Goal: Task Accomplishment & Management: Complete application form

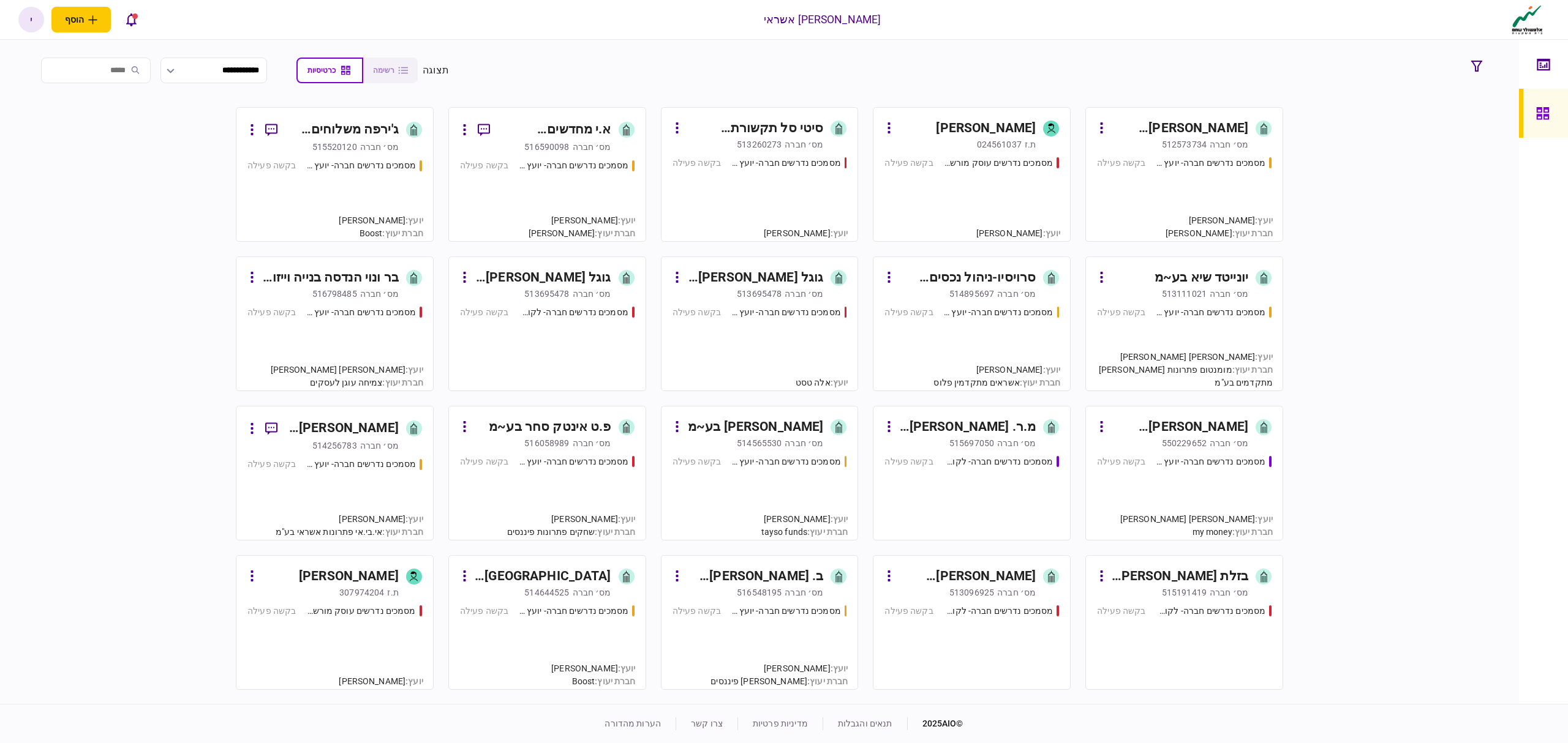
click at [992, 456] on div "מסמכים נדרשים חברה- לקוח קצה - ישיר בקשה פעילה" at bounding box center [972, 493] width 175 height 74
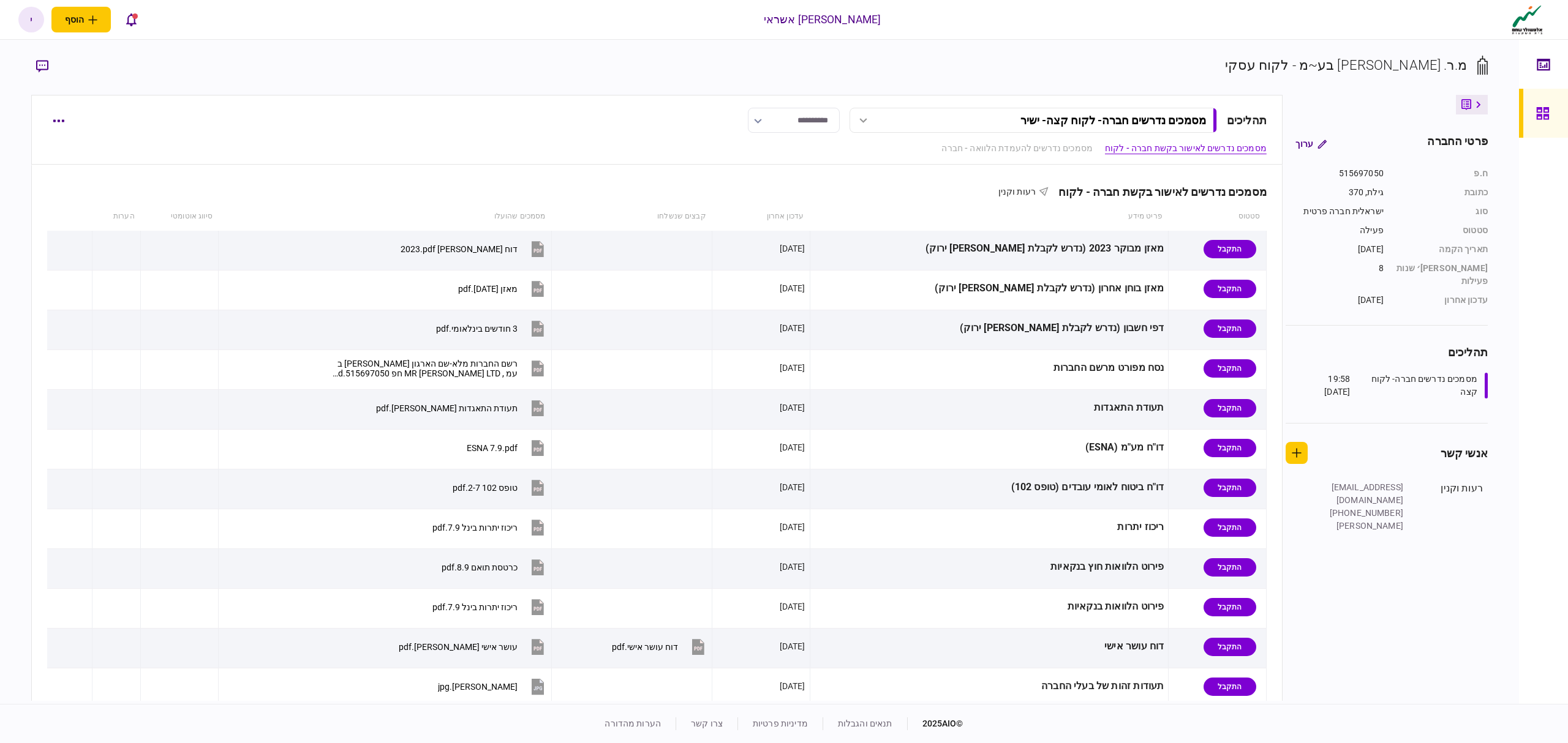
click at [1541, 109] on icon at bounding box center [1543, 113] width 13 height 14
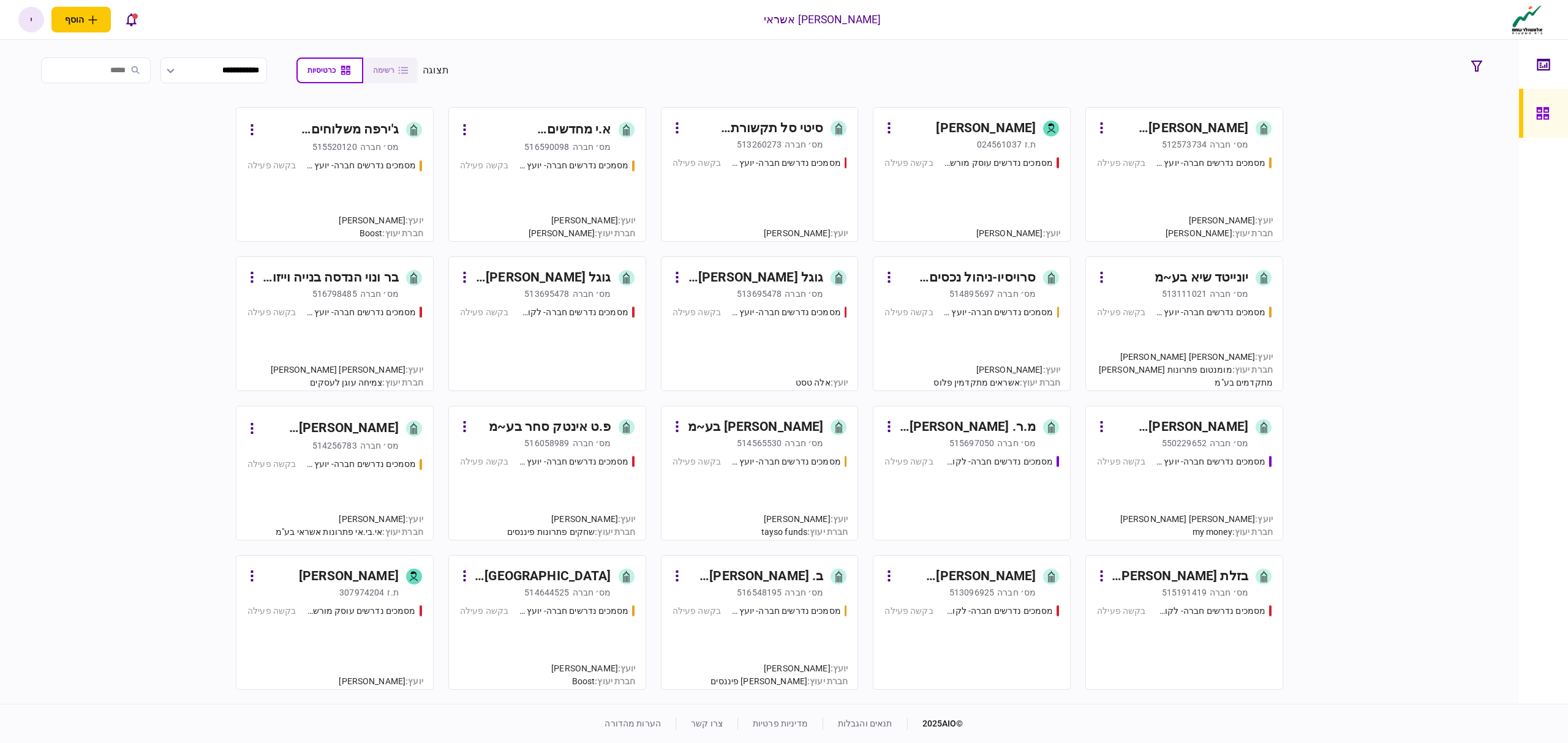
click at [960, 187] on div "מסמכים נדרשים עוסק מורשה - יועץ בקשה פעילה" at bounding box center [972, 193] width 175 height 74
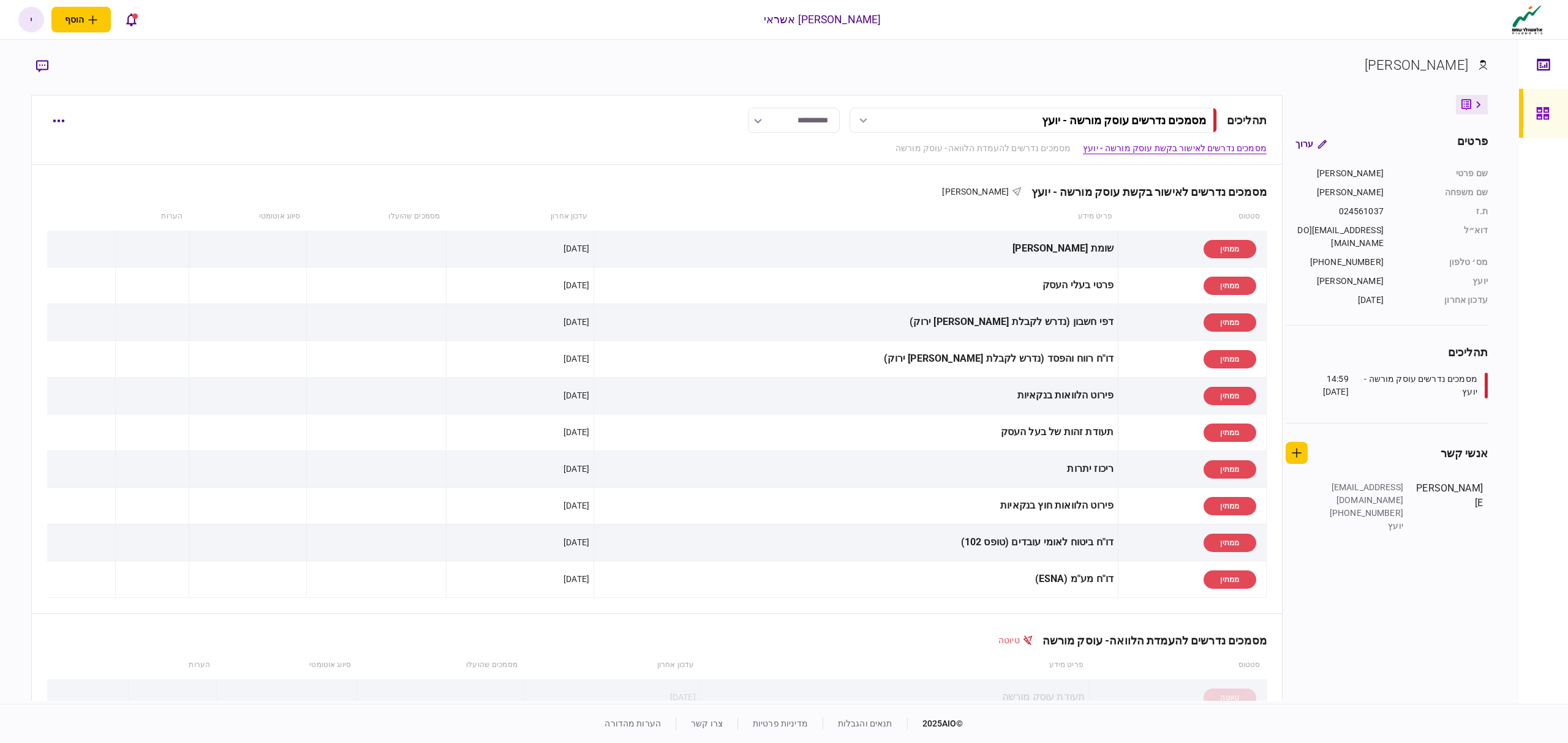
click at [1556, 113] on link at bounding box center [1543, 113] width 49 height 49
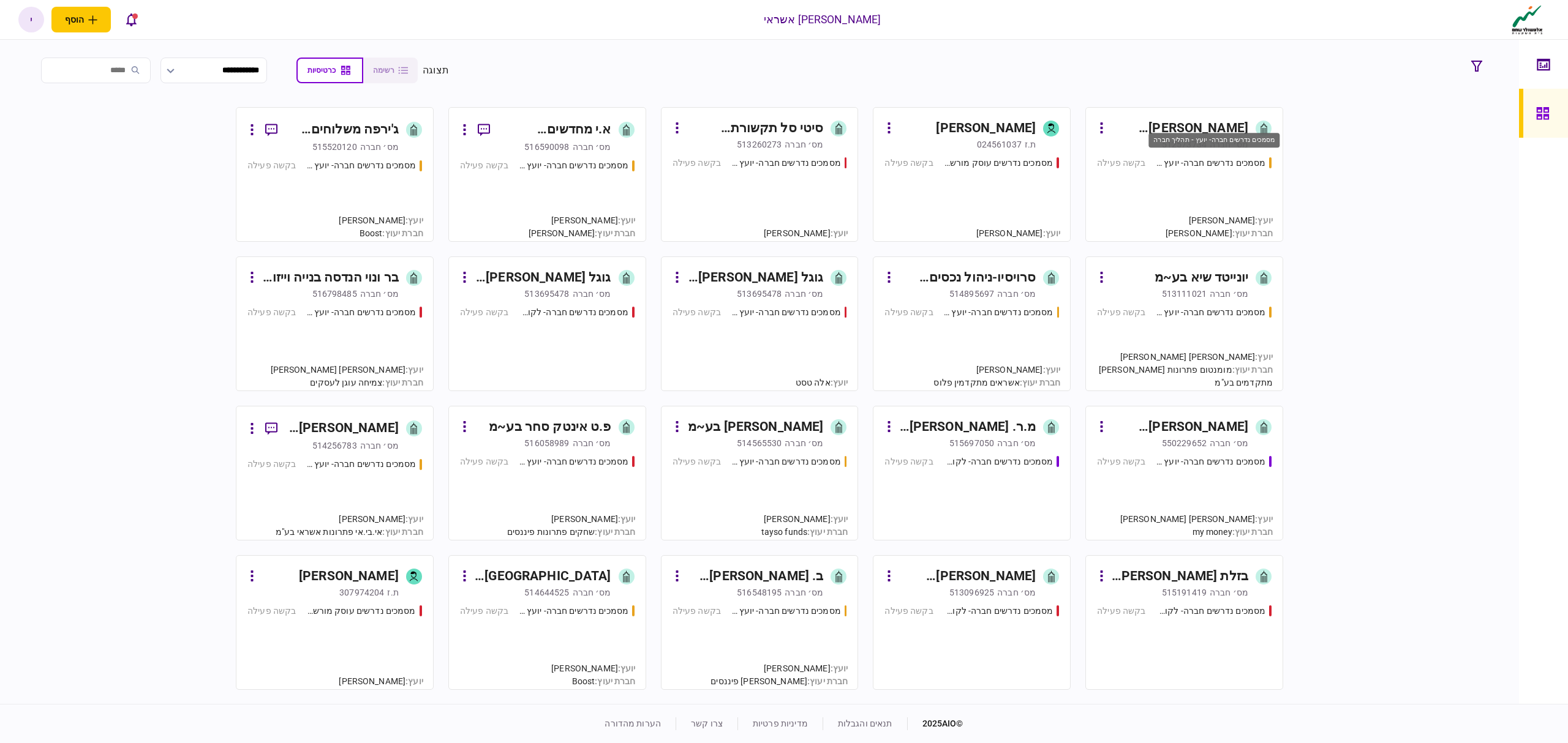
click at [1205, 157] on div "מסמכים נדרשים חברה- יועץ - תהליך חברה" at bounding box center [1210, 162] width 110 height 13
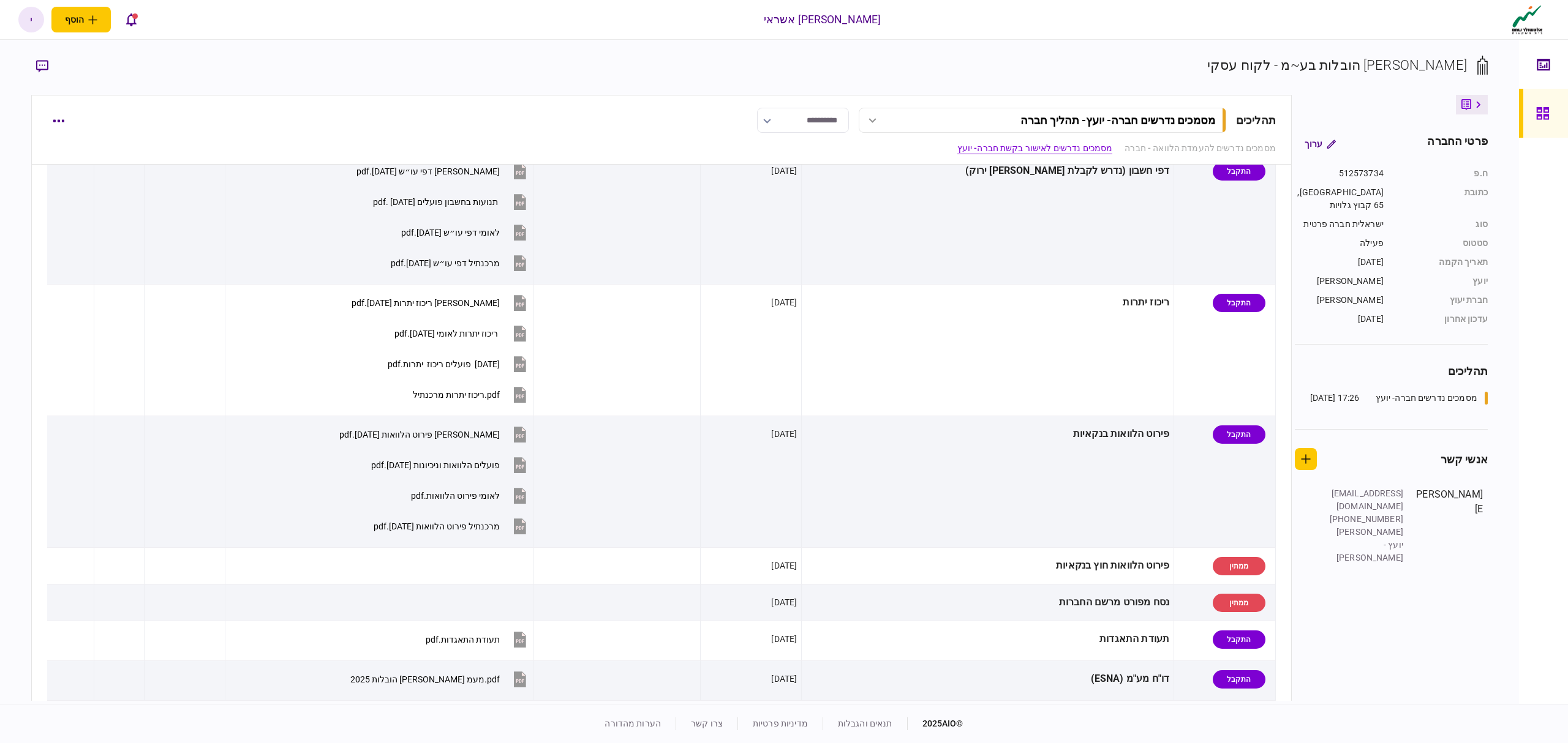
scroll to position [82, 0]
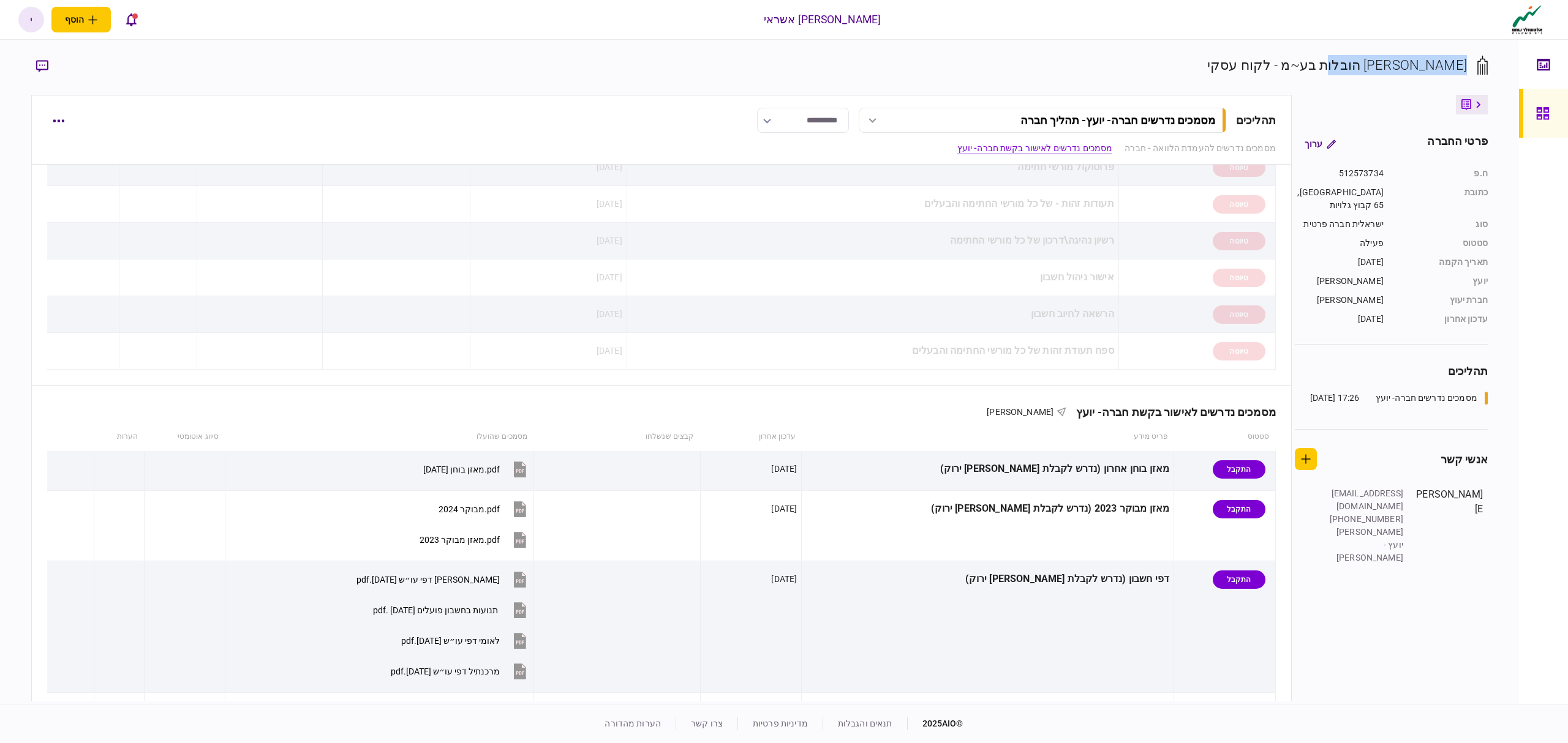
drag, startPoint x: 1472, startPoint y: 61, endPoint x: 1333, endPoint y: 65, distance: 139.1
click at [1333, 65] on div "[PERSON_NAME] הובלות בע~מ - לקוח עסקי" at bounding box center [1348, 66] width 281 height 20
copy div "[PERSON_NAME] הובלות בע~מ"
click at [1541, 101] on div at bounding box center [1545, 113] width 19 height 49
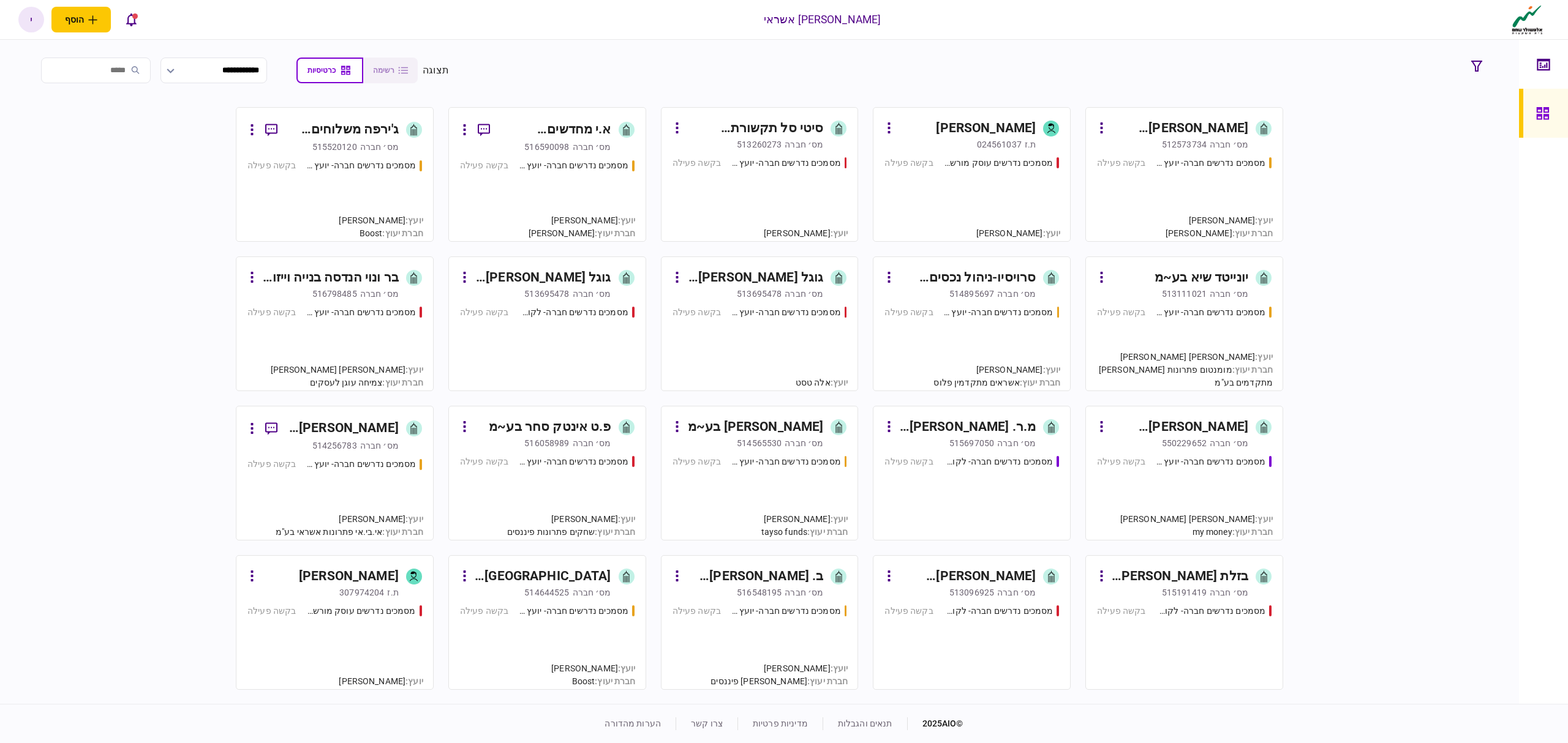
click at [1247, 187] on div "מסמכים נדרשים חברה- יועץ - תהליך חברה בקשה פעילה" at bounding box center [1185, 193] width 175 height 74
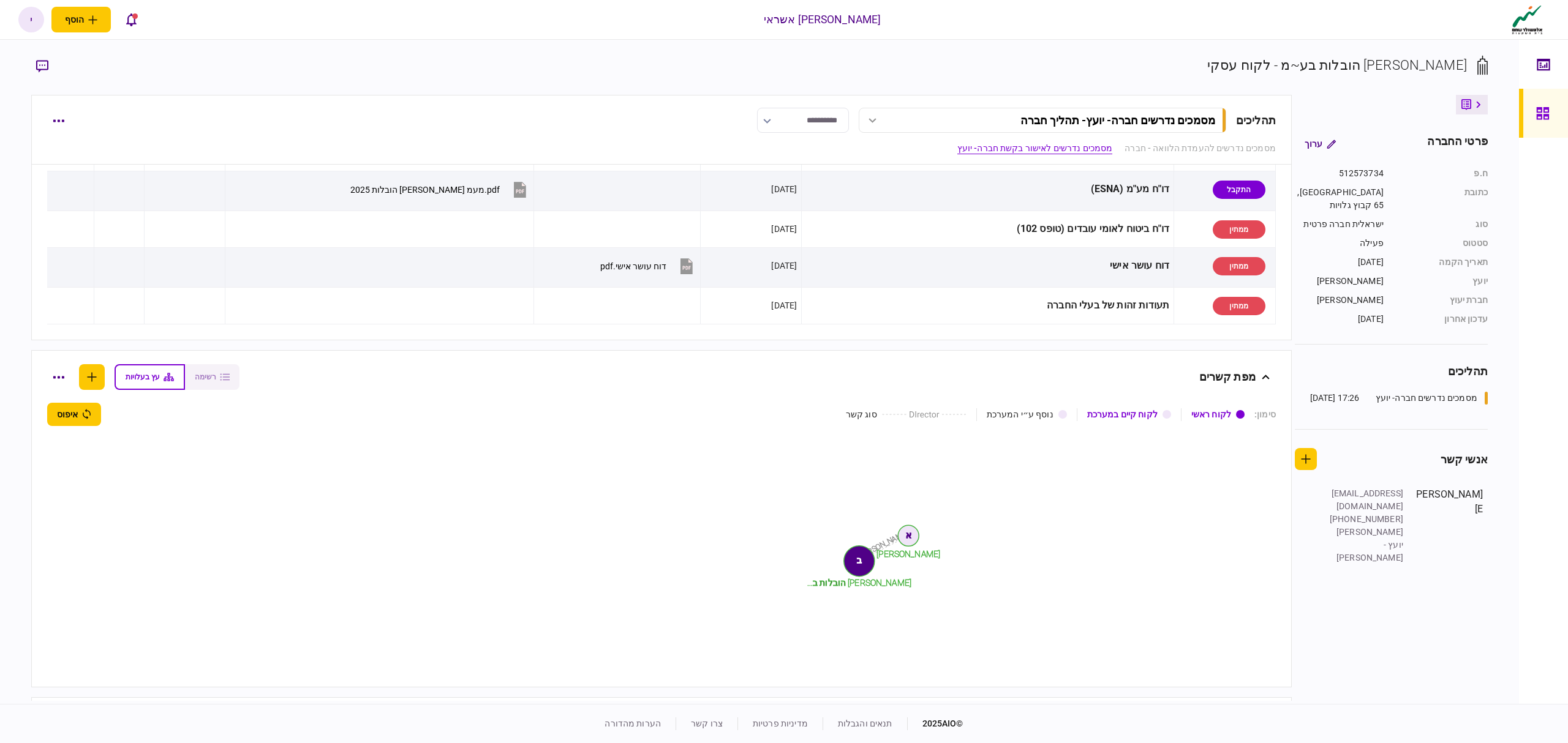
scroll to position [735, 0]
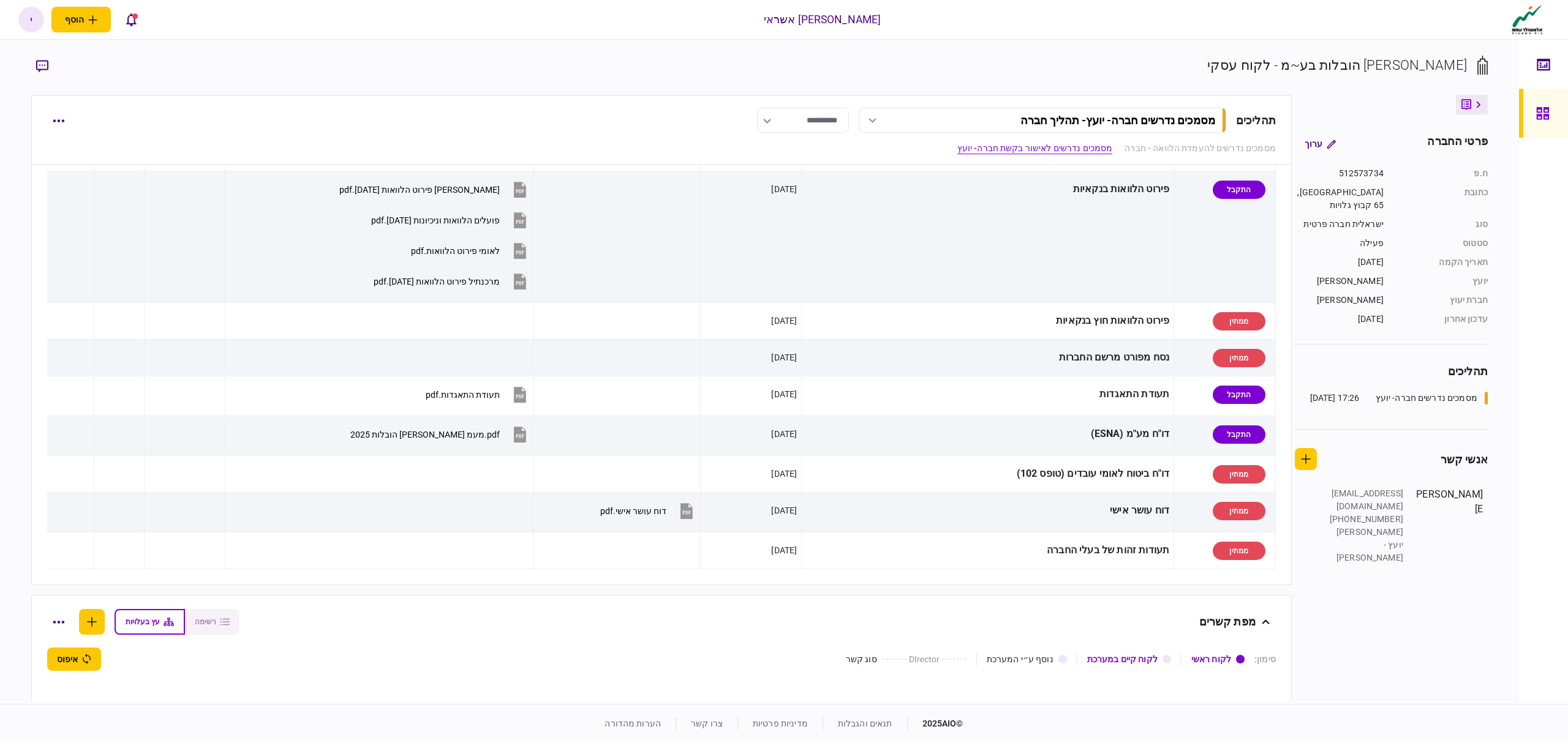
click at [1534, 105] on link at bounding box center [1543, 113] width 49 height 49
